Goal: Transaction & Acquisition: Download file/media

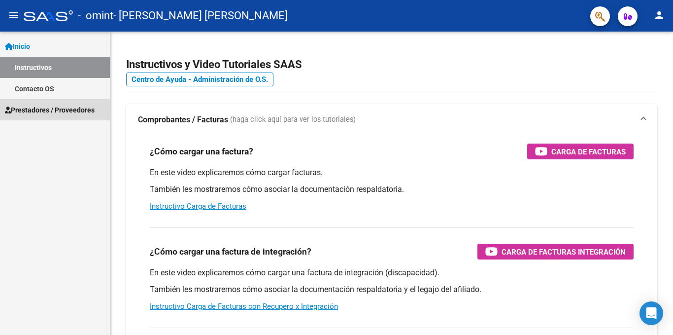
click at [55, 108] on span "Prestadores / Proveedores" at bounding box center [50, 109] width 90 height 11
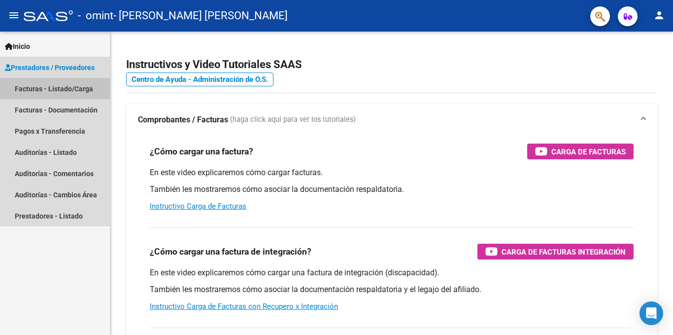
click at [71, 89] on link "Facturas - Listado/Carga" at bounding box center [55, 88] width 110 height 21
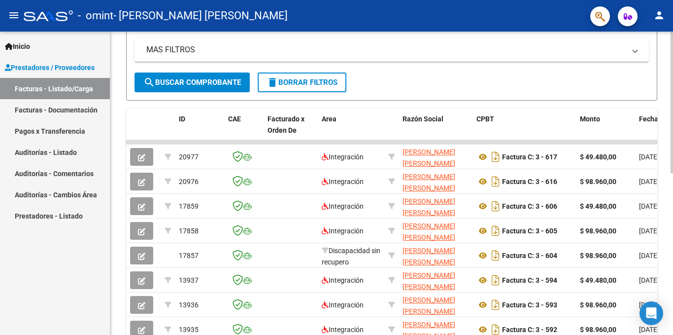
scroll to position [225, 0]
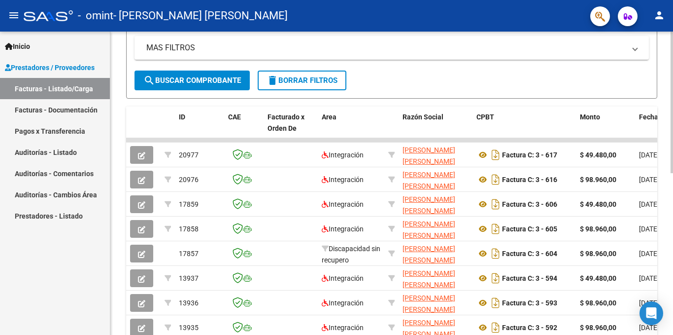
click at [673, 267] on div at bounding box center [672, 209] width 2 height 141
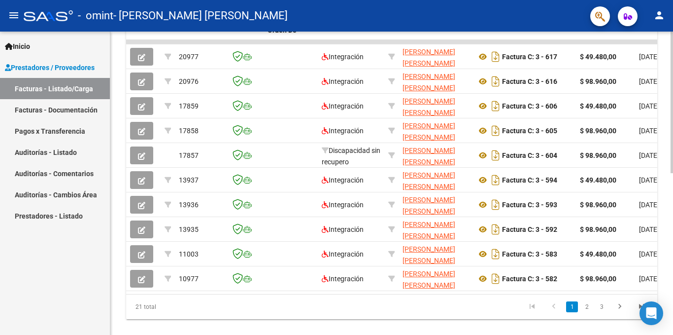
click at [673, 209] on div at bounding box center [672, 256] width 2 height 141
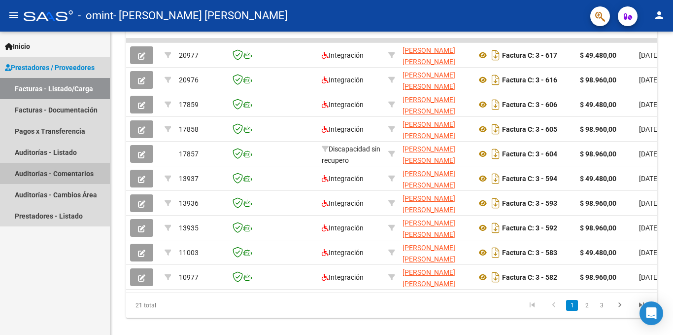
click at [83, 175] on link "Auditorías - Comentarios" at bounding box center [55, 173] width 110 height 21
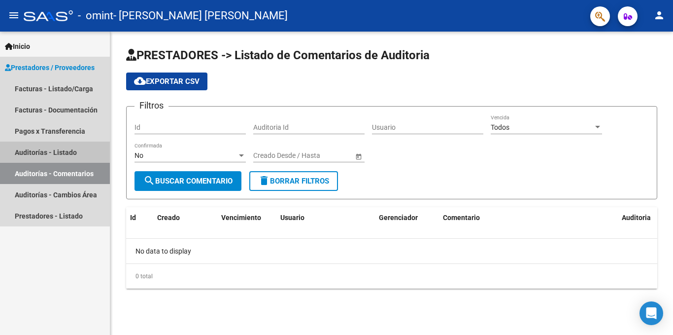
click at [68, 148] on link "Auditorías - Listado" at bounding box center [55, 151] width 110 height 21
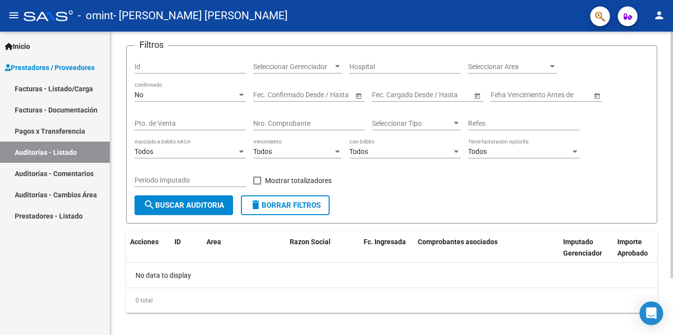
scroll to position [70, 0]
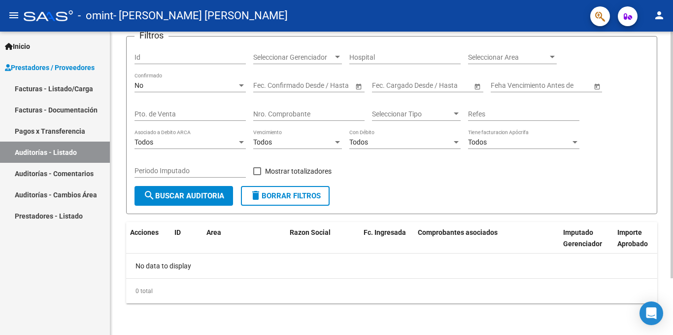
click at [673, 191] on div at bounding box center [672, 211] width 2 height 246
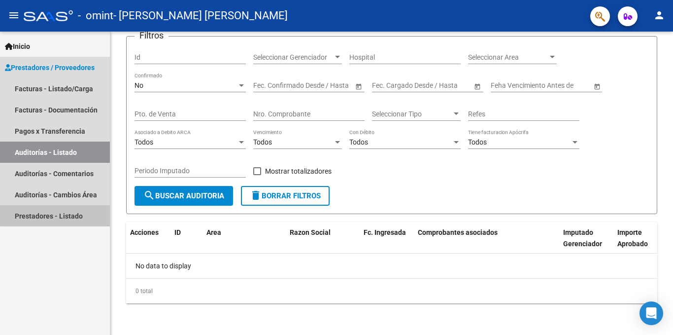
click at [56, 212] on link "Prestadores - Listado" at bounding box center [55, 215] width 110 height 21
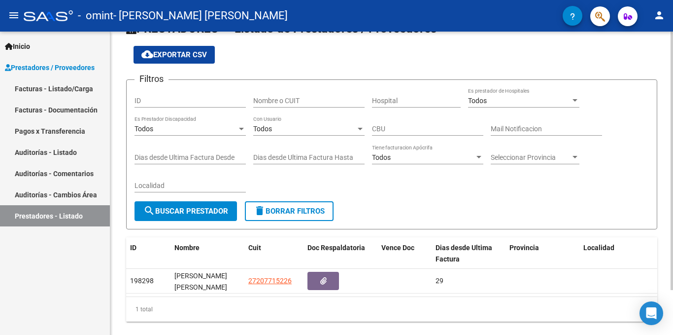
scroll to position [53, 0]
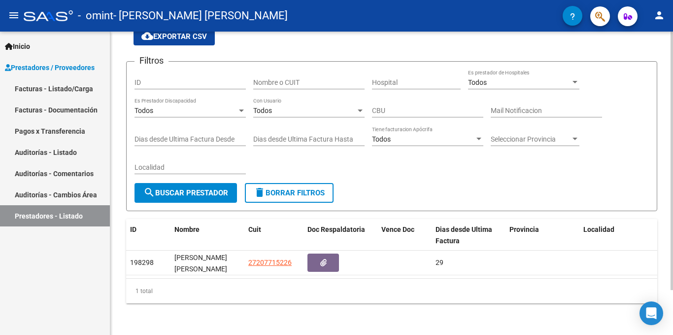
click at [673, 160] on div at bounding box center [672, 205] width 2 height 258
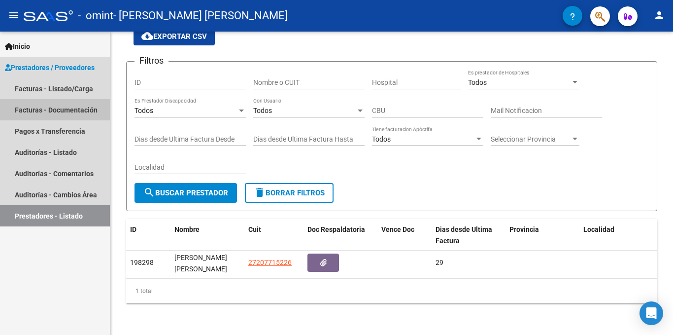
click at [60, 109] on link "Facturas - Documentación" at bounding box center [55, 109] width 110 height 21
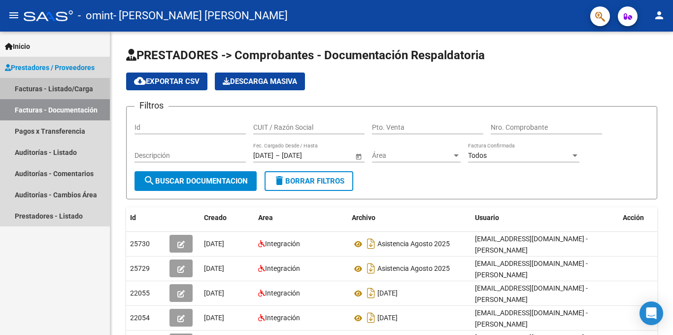
click at [67, 88] on link "Facturas - Listado/Carga" at bounding box center [55, 88] width 110 height 21
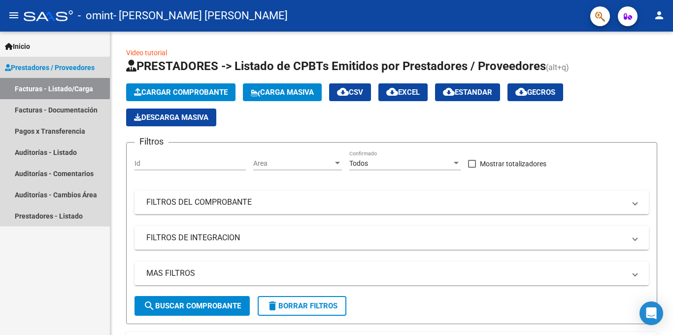
click at [69, 70] on span "Prestadores / Proveedores" at bounding box center [50, 67] width 90 height 11
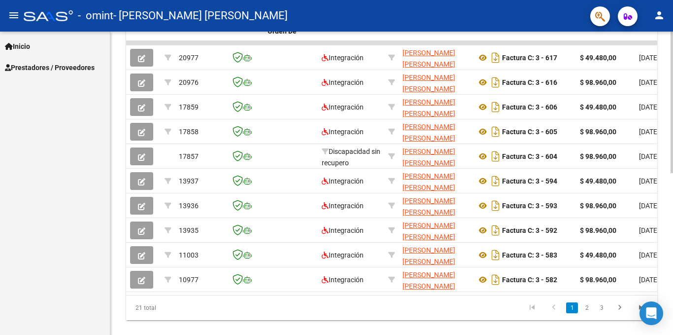
scroll to position [347, 0]
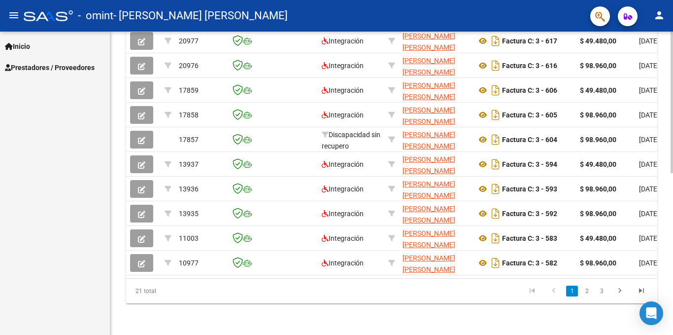
click at [673, 245] on div at bounding box center [672, 263] width 2 height 141
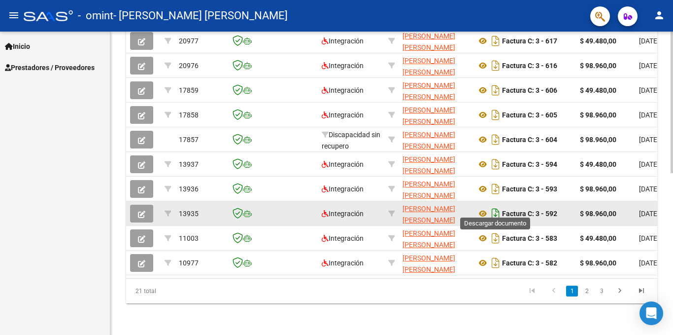
click at [496, 206] on icon "Descargar documento" at bounding box center [495, 214] width 13 height 16
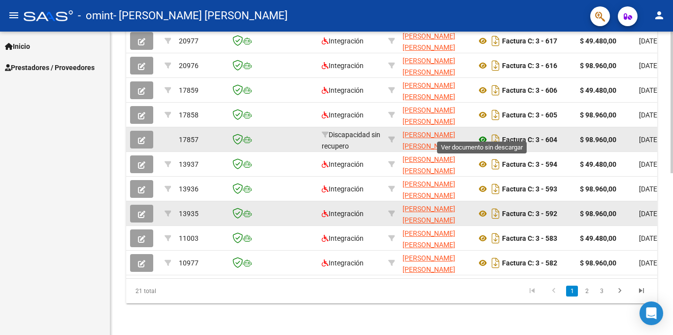
click at [484, 134] on icon at bounding box center [483, 140] width 13 height 12
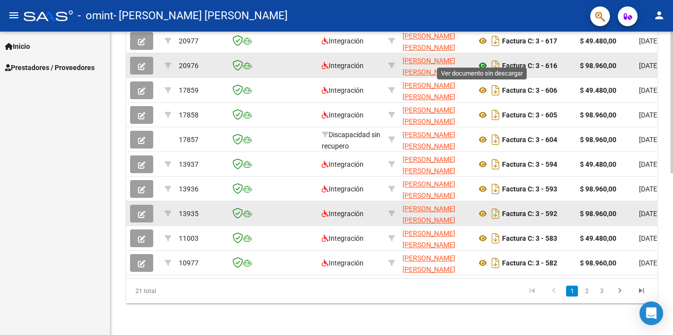
click at [484, 60] on icon at bounding box center [483, 66] width 13 height 12
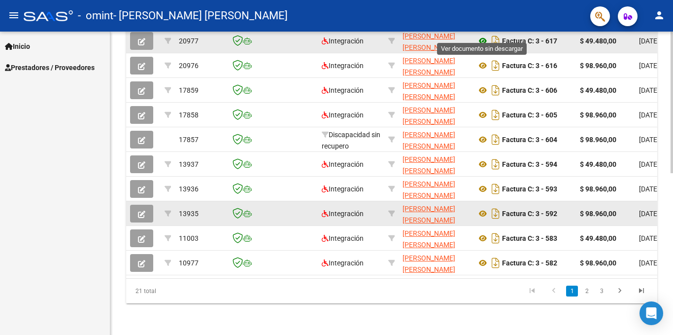
click at [483, 35] on icon at bounding box center [483, 41] width 13 height 12
